Goal: Task Accomplishment & Management: Manage account settings

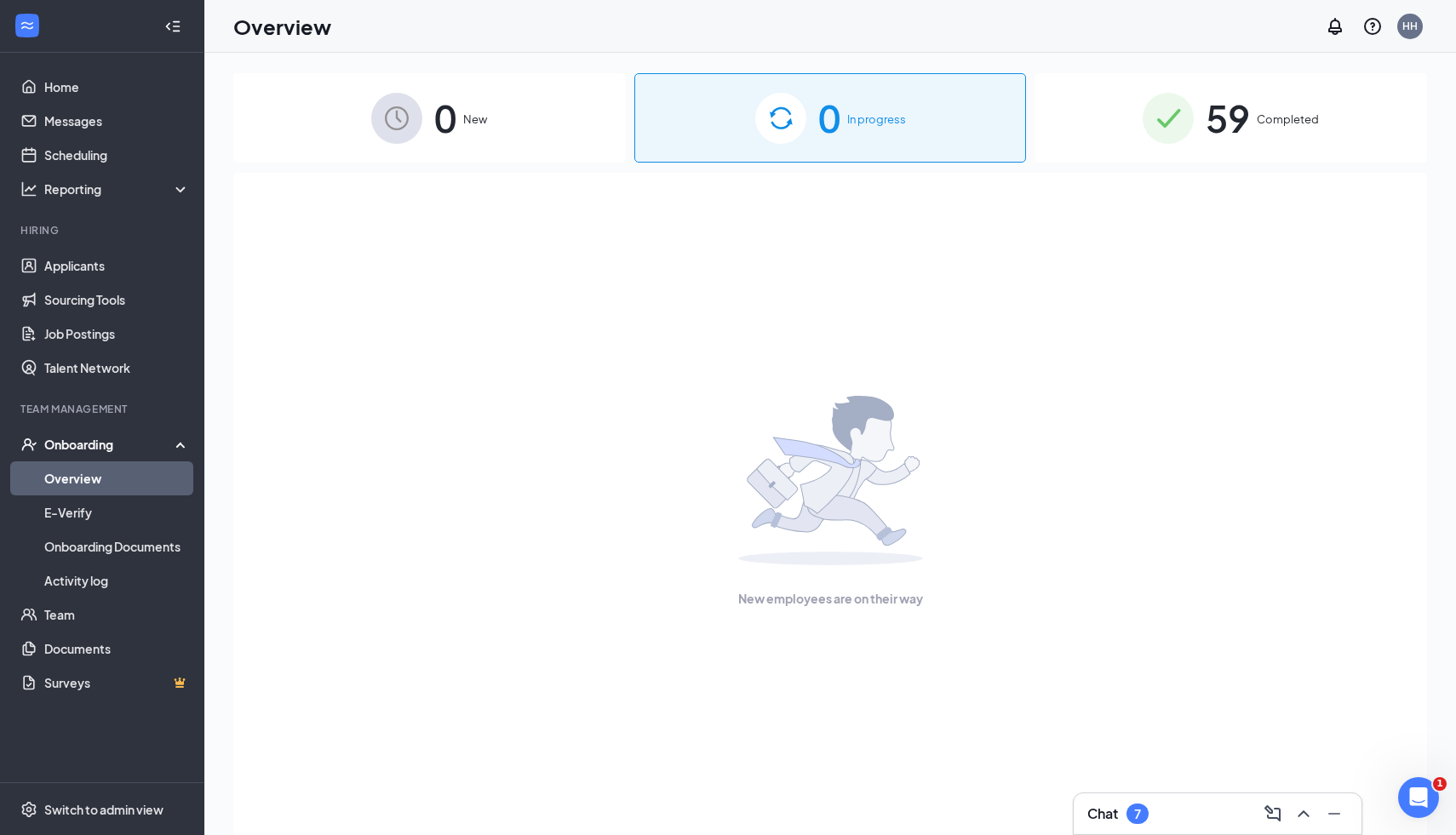
click at [735, 16] on div "Overview HH" at bounding box center [830, 26] width 1252 height 53
click at [736, 21] on div "Overview HH" at bounding box center [830, 26] width 1252 height 53
click at [733, 16] on div "Overview HH" at bounding box center [830, 26] width 1252 height 53
click at [1300, 814] on icon "ChevronUp" at bounding box center [1303, 814] width 11 height 7
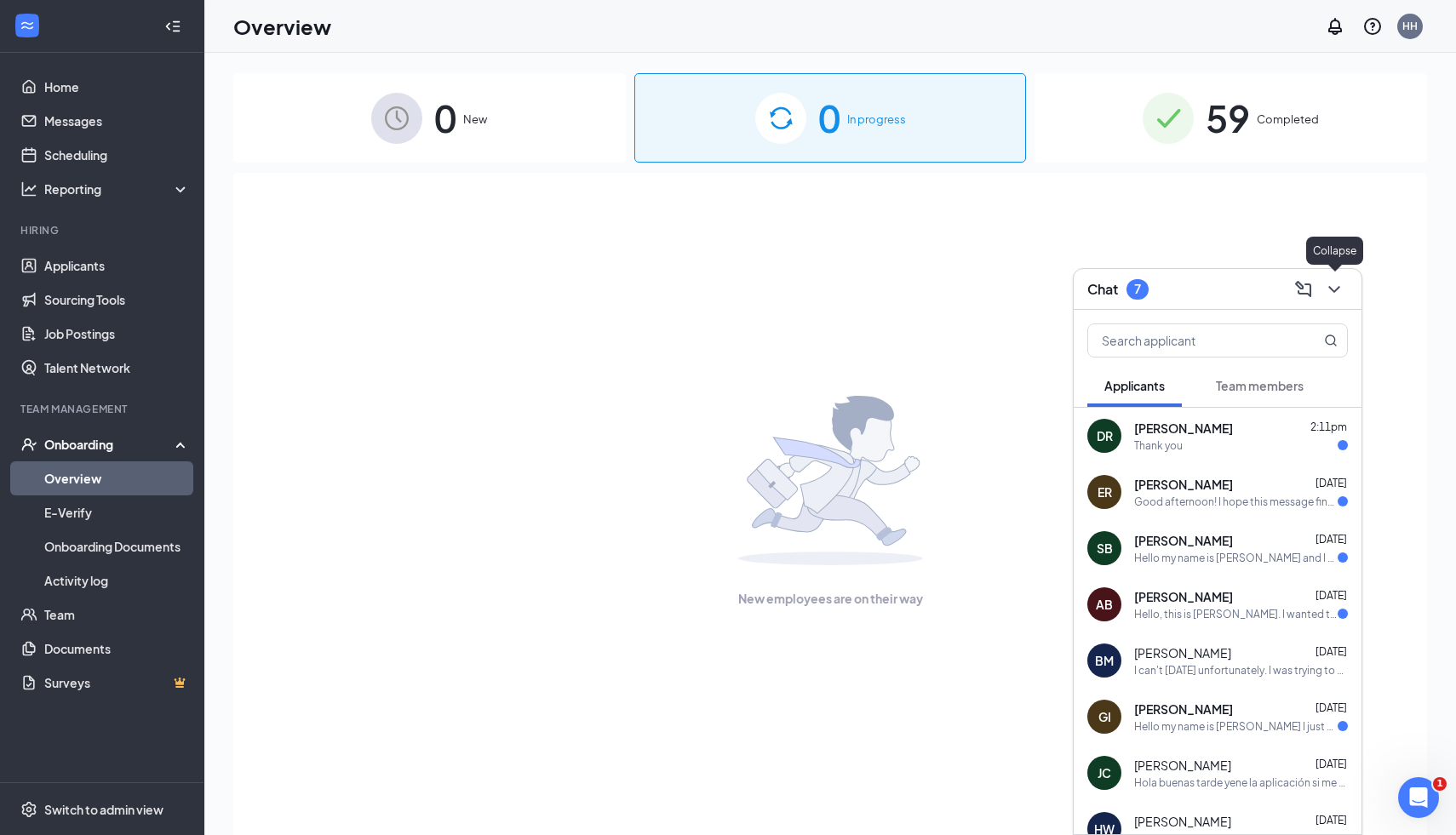
click at [1340, 293] on icon "ChevronDown" at bounding box center [1334, 289] width 21 height 21
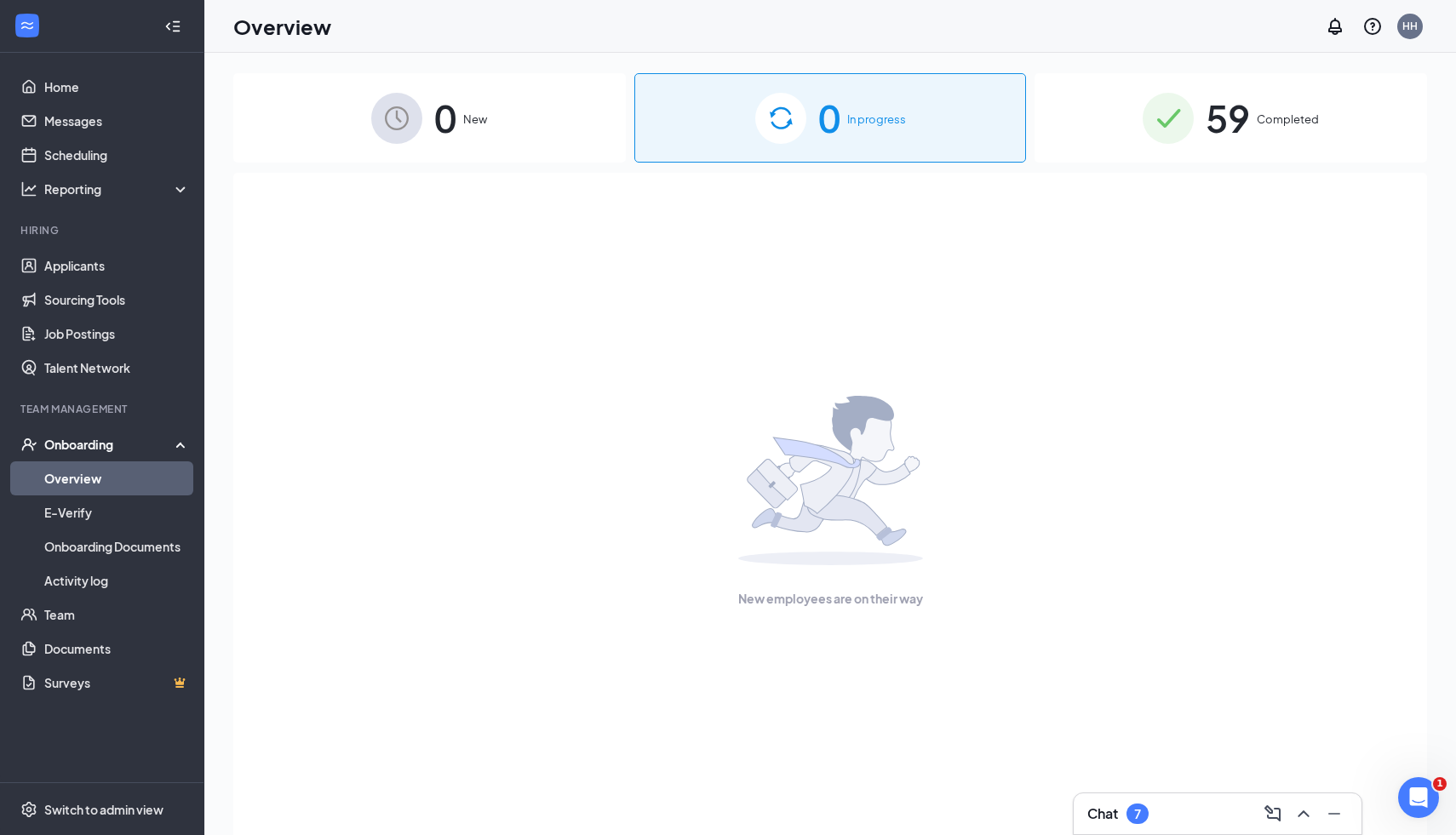
click at [751, 26] on div "Overview HH" at bounding box center [830, 26] width 1252 height 53
click at [131, 258] on link "Applicants" at bounding box center [116, 266] width 146 height 34
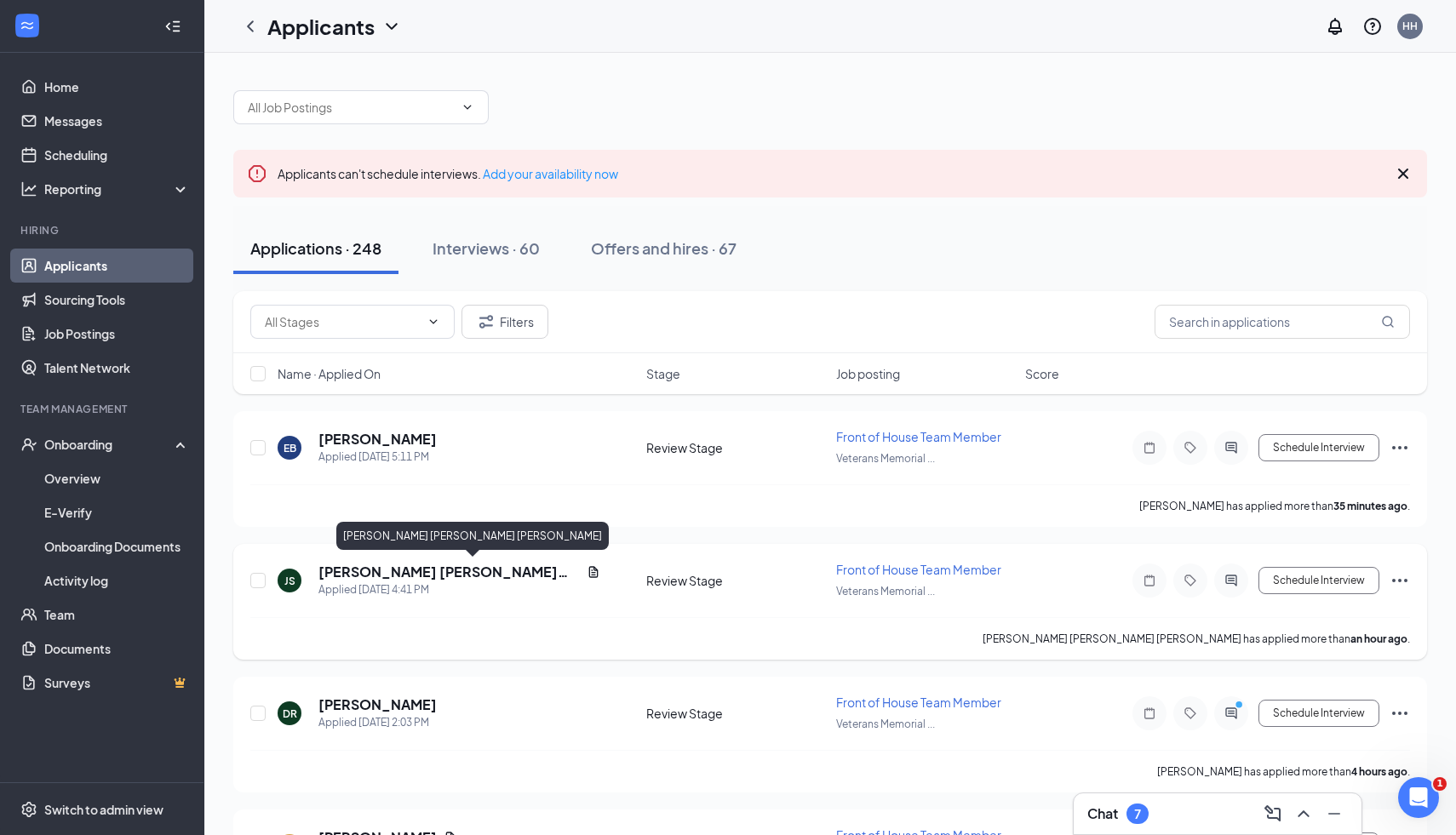
click at [444, 566] on h5 "[PERSON_NAME] [PERSON_NAME] [PERSON_NAME]" at bounding box center [450, 572] width 261 height 19
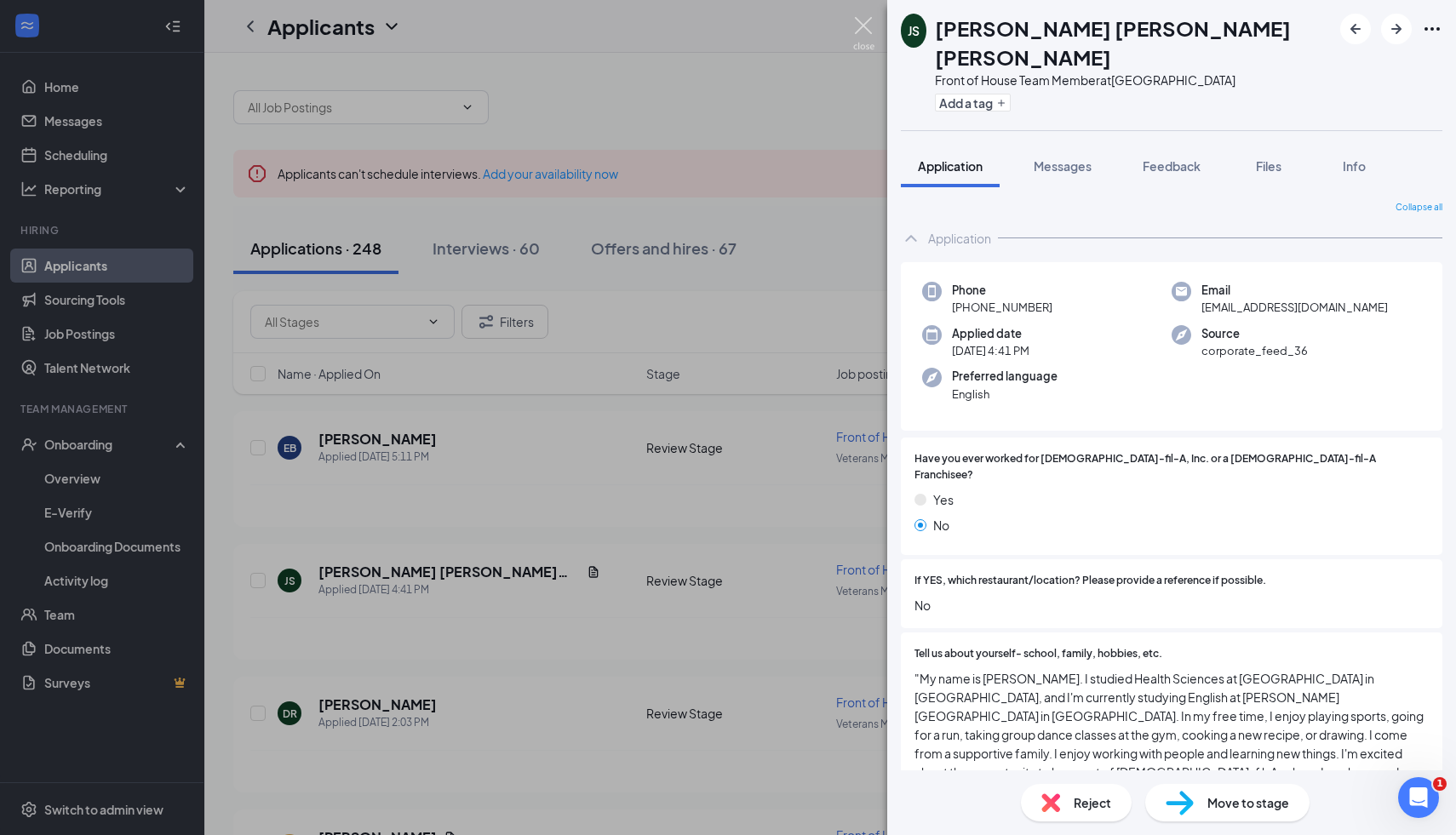
click at [862, 26] on img at bounding box center [864, 33] width 21 height 33
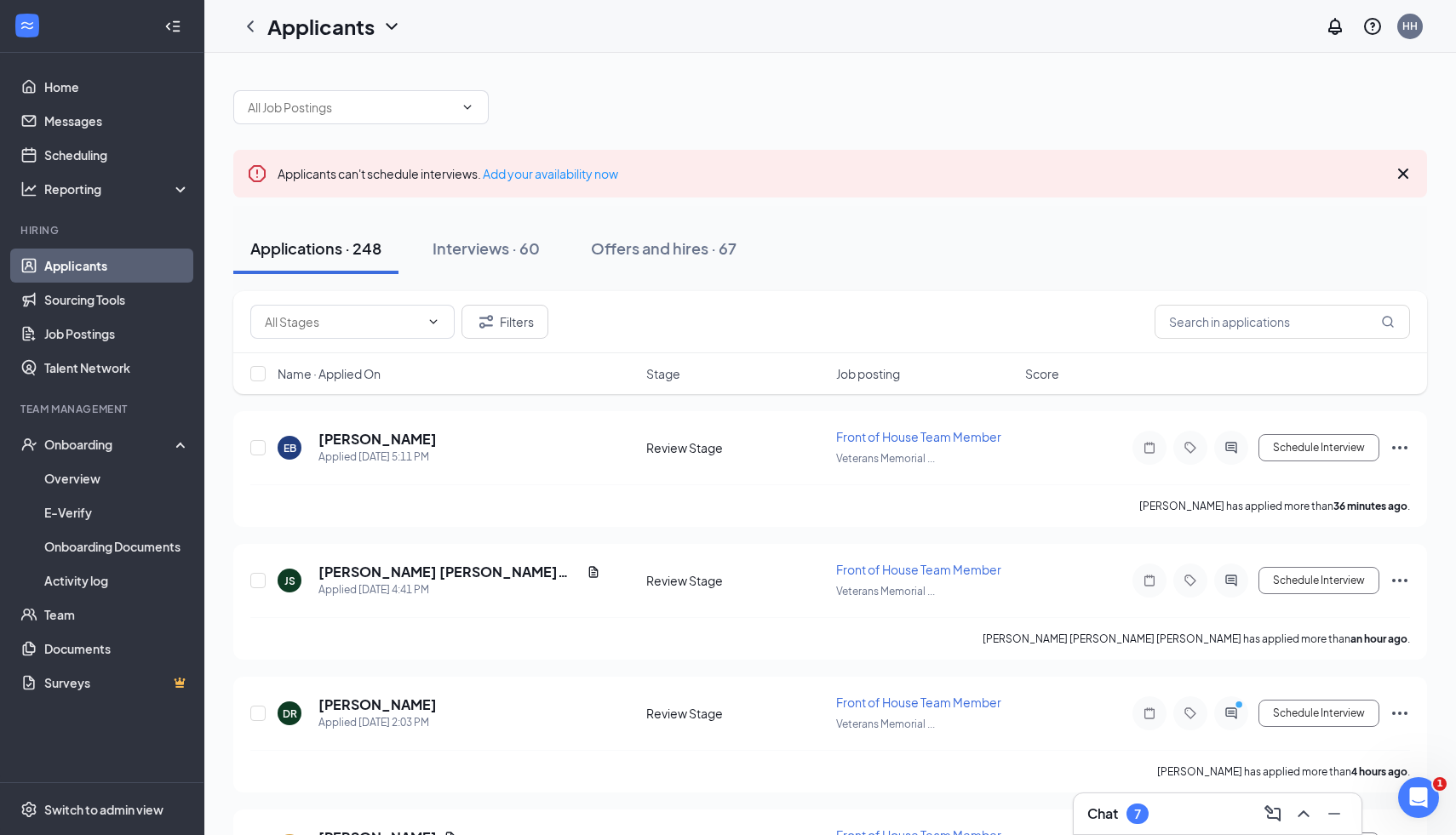
click at [727, 19] on div "Applicants HH" at bounding box center [830, 26] width 1252 height 53
